Goal: Task Accomplishment & Management: Complete application form

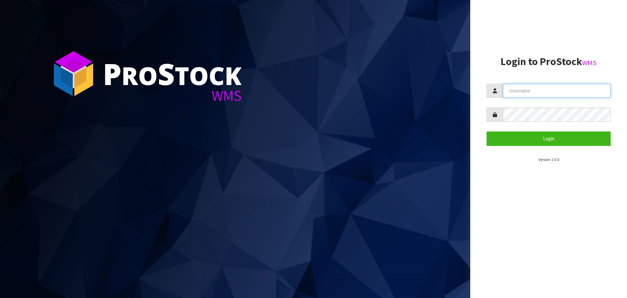
click at [529, 87] on input "text" at bounding box center [557, 91] width 108 height 14
type input "[PERSON_NAME][EMAIL_ADDRESS][DOMAIN_NAME]"
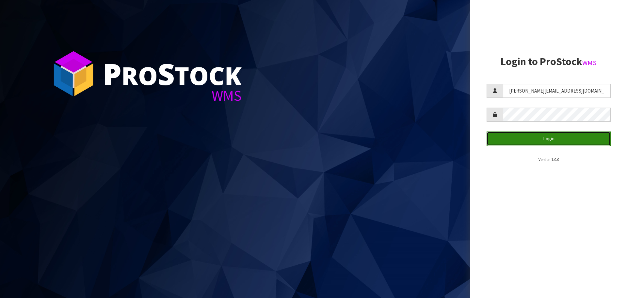
click at [506, 137] on button "Login" at bounding box center [549, 138] width 124 height 14
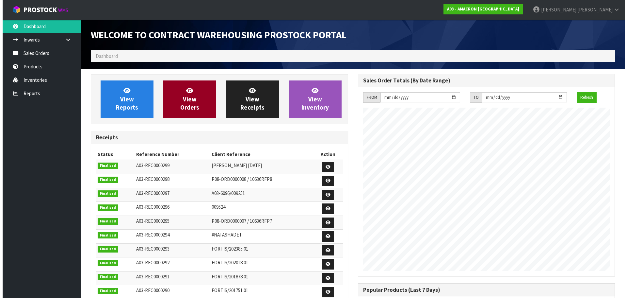
scroll to position [310, 267]
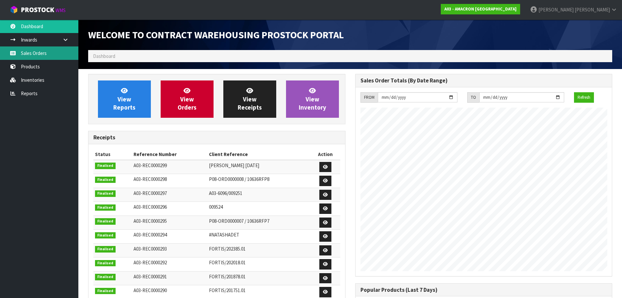
click at [38, 58] on link "Sales Orders" at bounding box center [39, 52] width 78 height 13
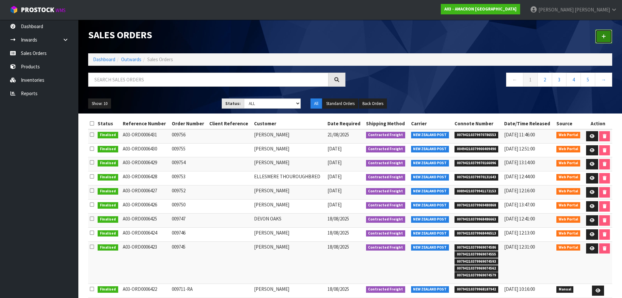
click at [610, 37] on link at bounding box center [603, 36] width 17 height 14
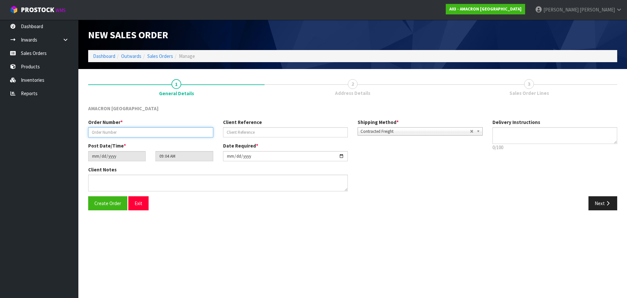
click at [132, 133] on input "text" at bounding box center [150, 132] width 125 height 10
type input "009758"
click at [593, 199] on button "Next" at bounding box center [603, 203] width 29 height 14
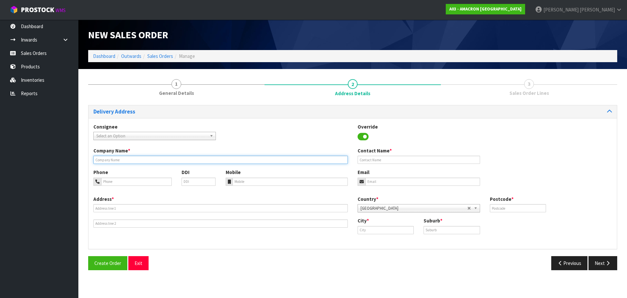
click at [218, 162] on input "text" at bounding box center [220, 159] width 254 height 8
click at [147, 163] on input "text" at bounding box center [220, 159] width 254 height 8
paste input "[PERSON_NAME] PARTNERSHIP"
type input "[PERSON_NAME] PARTNERSHIP"
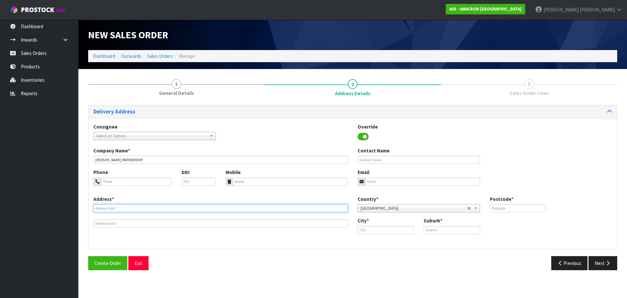
click at [220, 210] on input "text" at bounding box center [220, 208] width 254 height 8
paste input "[STREET_ADDRESS]"
type input "[STREET_ADDRESS]"
click at [394, 228] on input "text" at bounding box center [386, 230] width 56 height 8
paste input "Hastings"
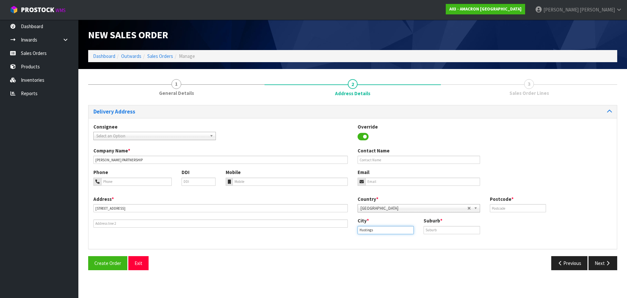
type input "Hastings"
drag, startPoint x: 438, startPoint y: 229, endPoint x: 466, endPoint y: 229, distance: 28.4
click at [438, 229] on input "text" at bounding box center [452, 230] width 56 height 8
paste input "HASTINGS"
type input "HASTINGS"
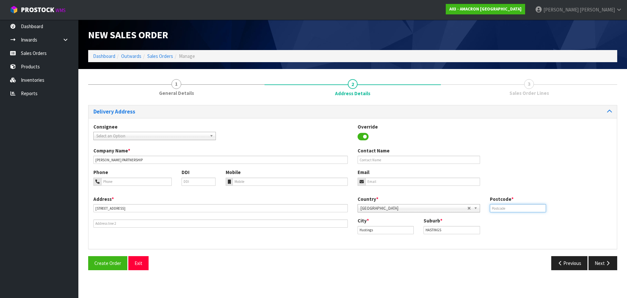
click at [509, 212] on input "text" at bounding box center [518, 208] width 56 height 8
type input "4175"
drag, startPoint x: 119, startPoint y: 181, endPoint x: 122, endPoint y: 179, distance: 4.1
click at [119, 181] on input "tel" at bounding box center [136, 181] width 71 height 8
paste input "+ [PHONE_NUMBER]"
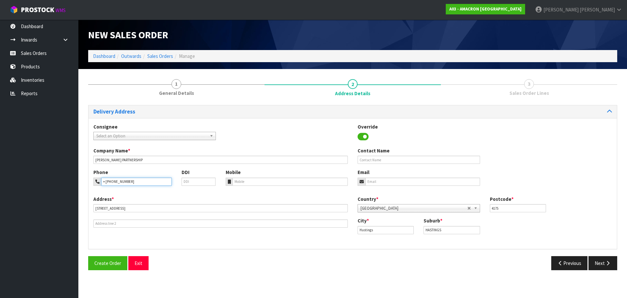
type input "+ [PHONE_NUMBER]"
click at [261, 182] on input "tel" at bounding box center [291, 181] width 116 height 8
paste input "+ [PHONE_NUMBER]"
type input "+ [PHONE_NUMBER]"
click at [600, 257] on button "Next" at bounding box center [603, 263] width 29 height 14
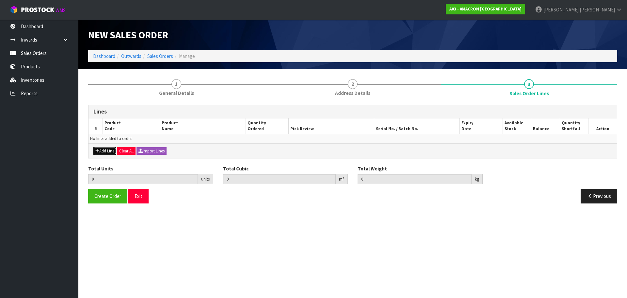
click at [108, 148] on button "Add Line" at bounding box center [104, 151] width 23 height 8
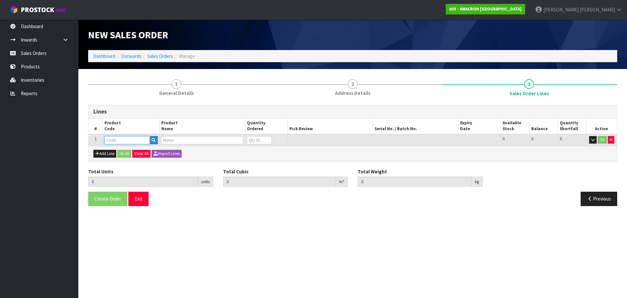
click at [115, 139] on input "text" at bounding box center [127, 140] width 45 height 8
type input "LHP2.5"
type input "0.000000"
type input "0.000"
type input "LUNG HEALTH PLUS 2.5KG"
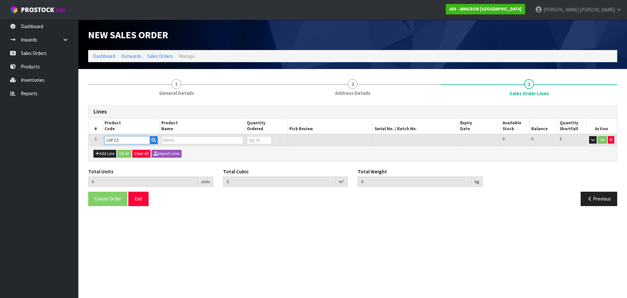
type input "0"
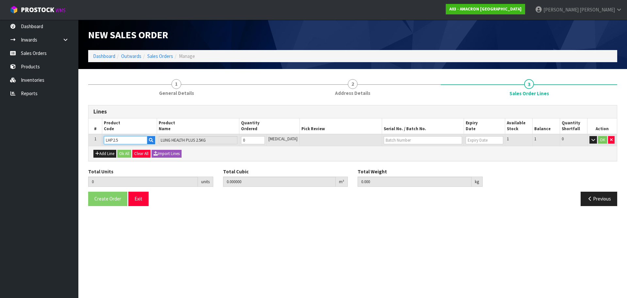
type input "LHP2.5"
click at [256, 139] on input "0" at bounding box center [253, 140] width 24 height 8
type input "0"
type input "1"
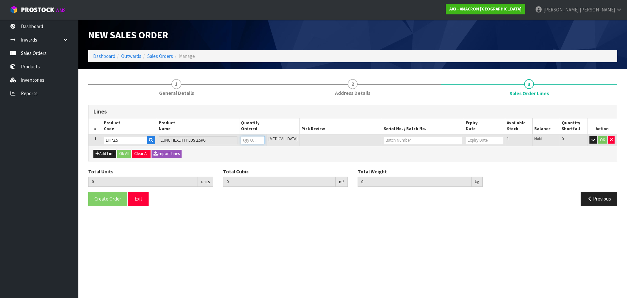
type input "0.0088"
type input "2.5"
type input "1"
click at [603, 140] on button "OK" at bounding box center [602, 140] width 9 height 8
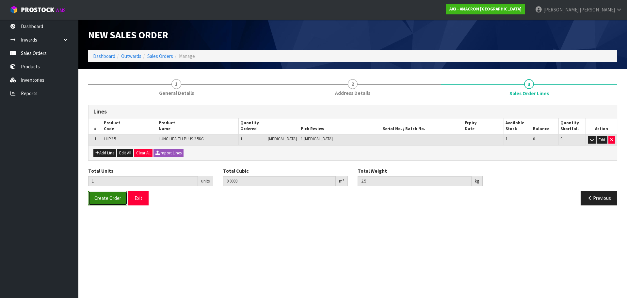
click at [107, 195] on span "Create Order" at bounding box center [107, 198] width 27 height 6
